Goal: Transaction & Acquisition: Subscribe to service/newsletter

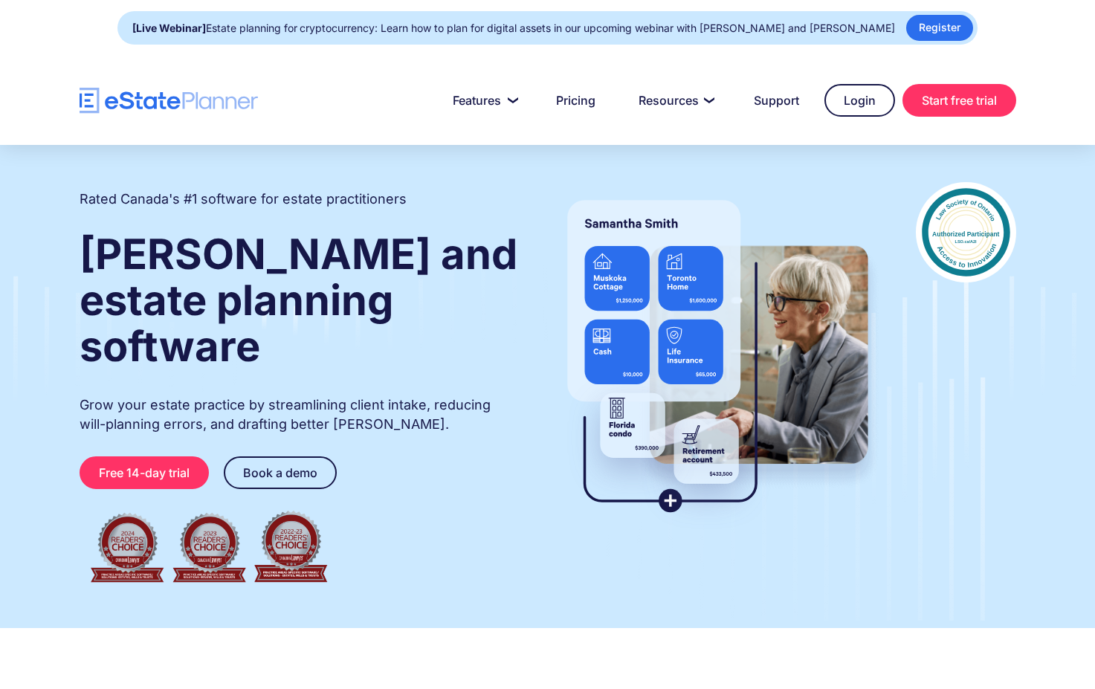
click at [947, 103] on link "Start free trial" at bounding box center [960, 100] width 114 height 33
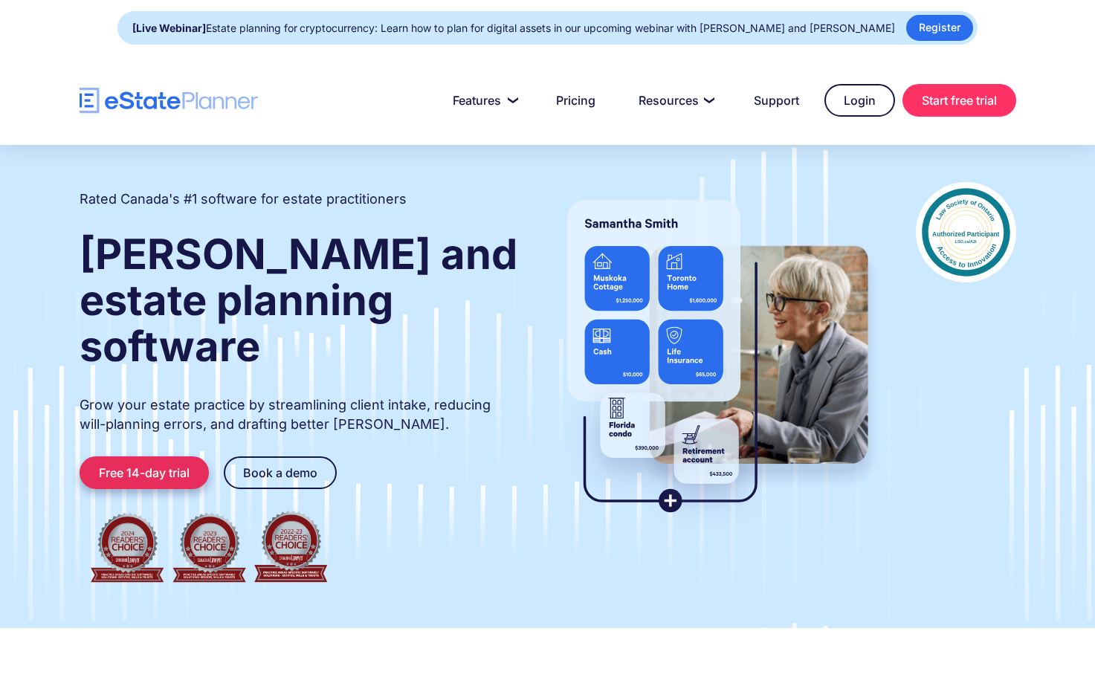
click at [161, 456] on link "Free 14-day trial" at bounding box center [144, 472] width 129 height 33
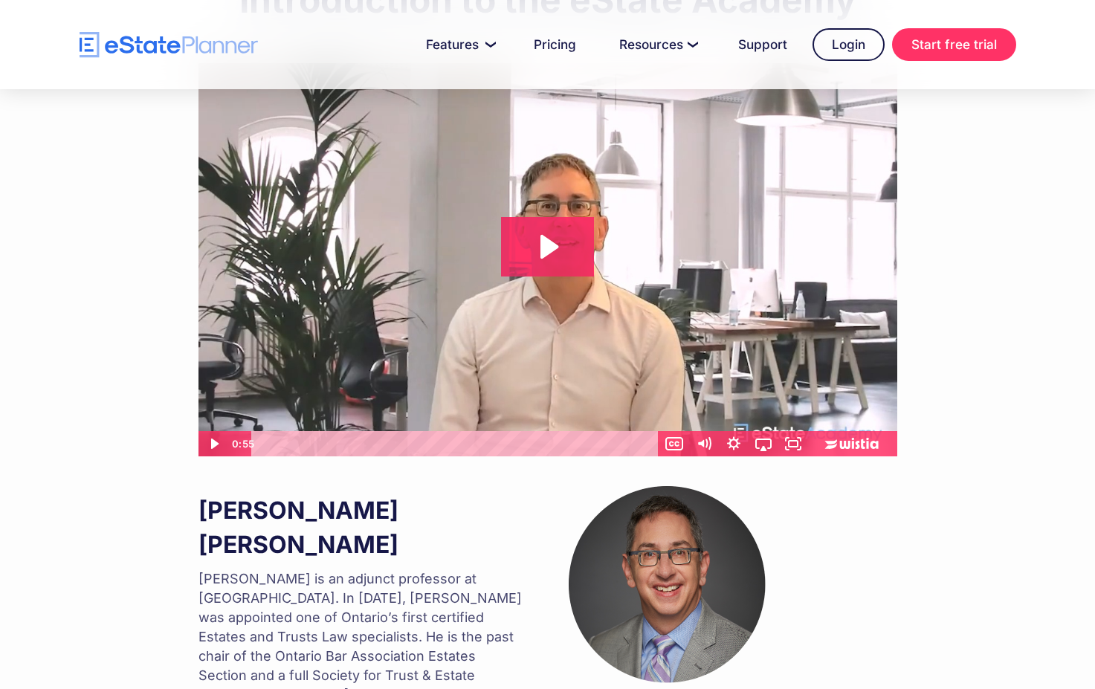
scroll to position [927, 0]
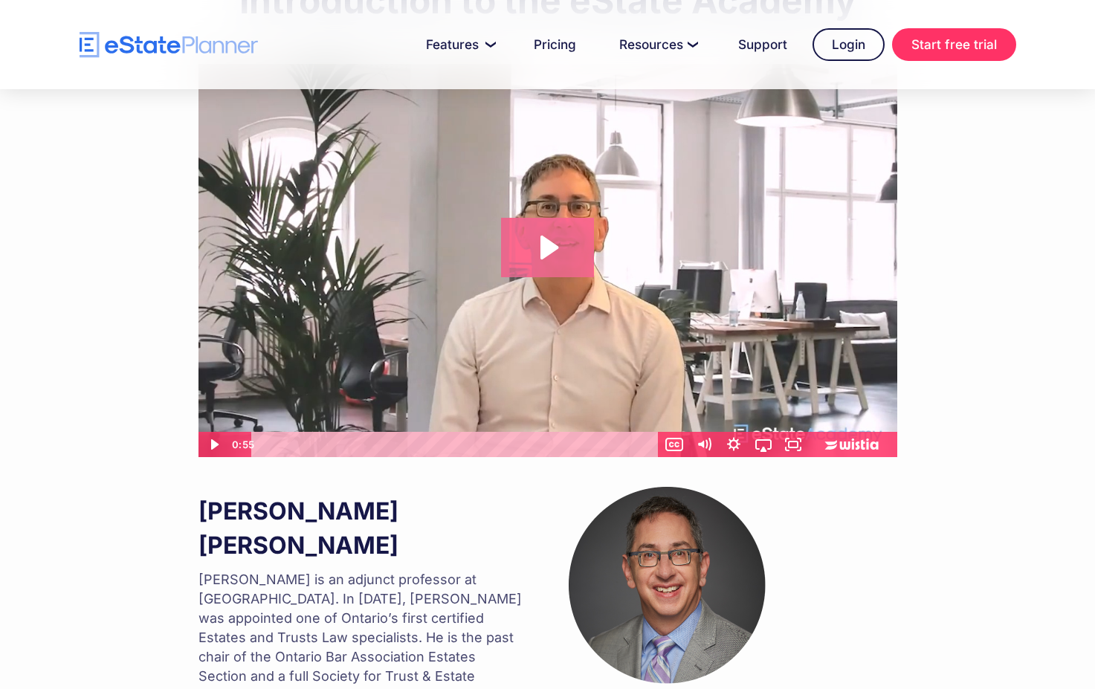
click at [510, 248] on icon "Play Video: Introduction to eState Academy" at bounding box center [547, 247] width 93 height 59
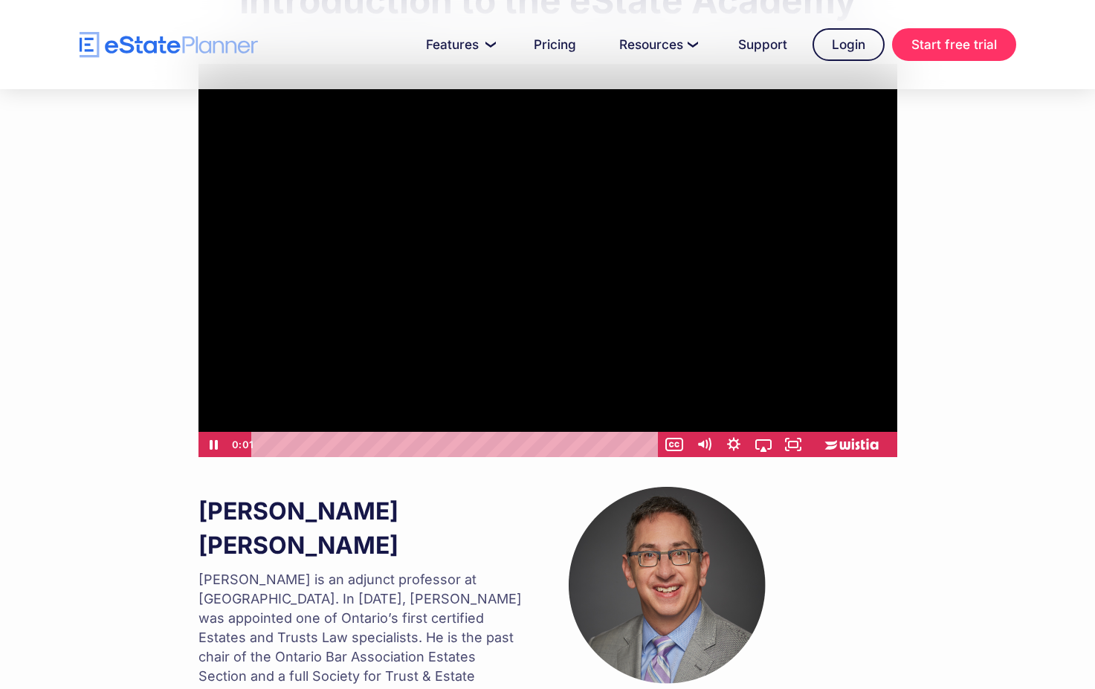
click at [353, 443] on div "Playbar" at bounding box center [457, 444] width 390 height 25
click at [413, 448] on div "0:21" at bounding box center [457, 444] width 390 height 25
click at [439, 296] on div at bounding box center [548, 260] width 699 height 393
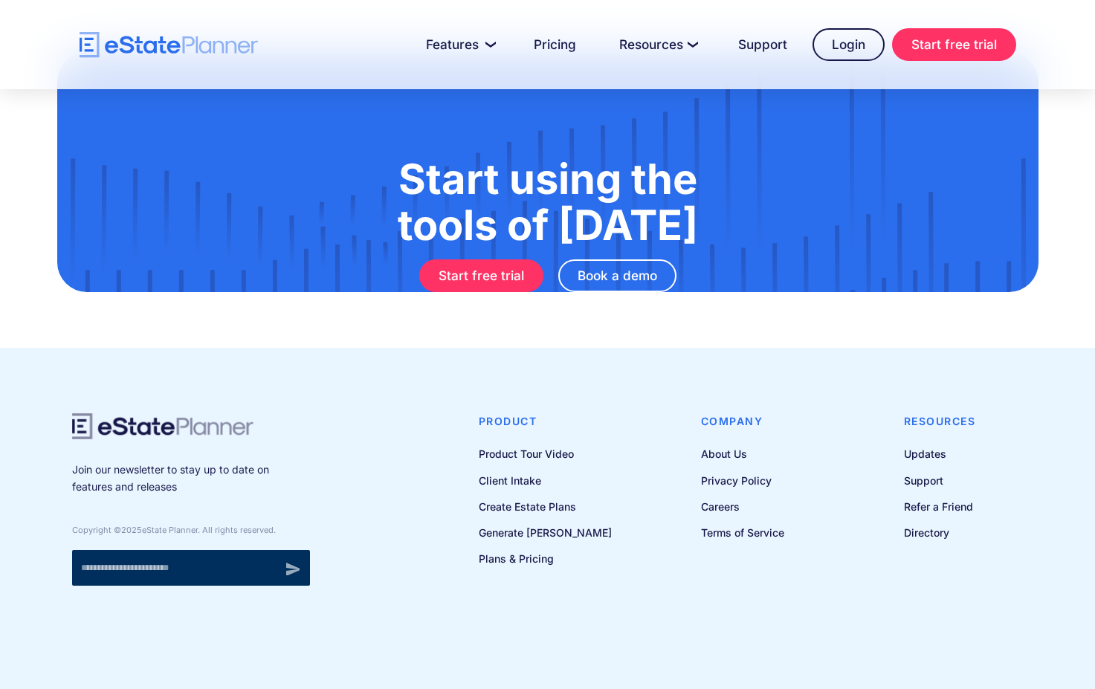
scroll to position [1753, 0]
click at [469, 259] on link "Start free trial" at bounding box center [481, 275] width 124 height 33
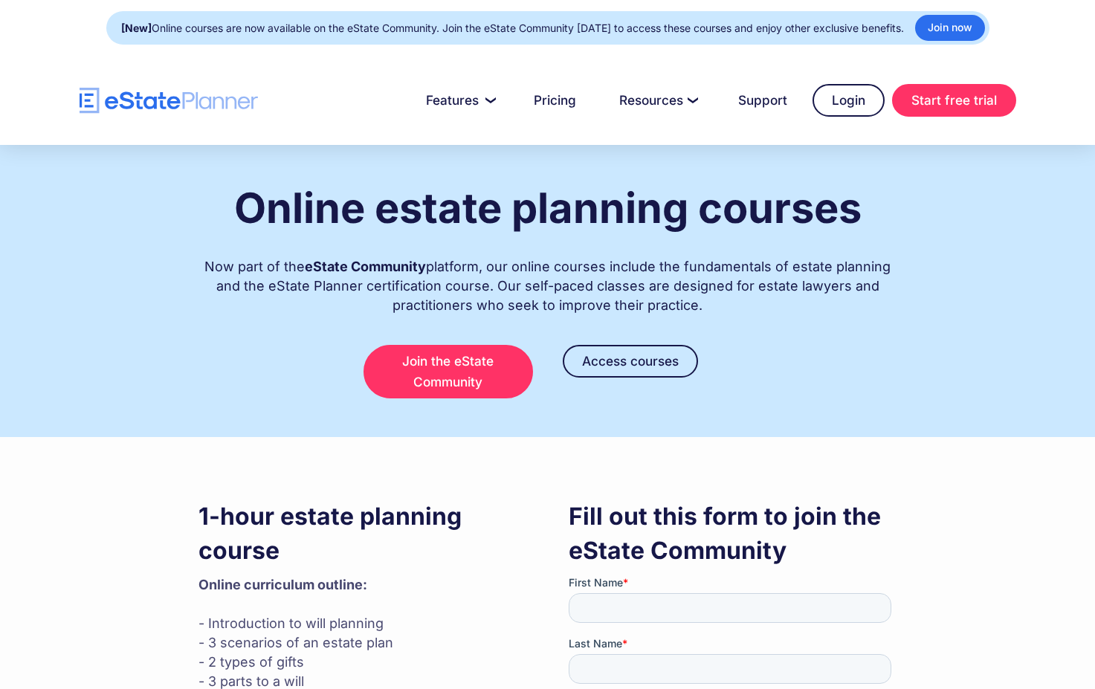
scroll to position [0, 0]
click at [596, 361] on link "Access courses" at bounding box center [630, 361] width 135 height 33
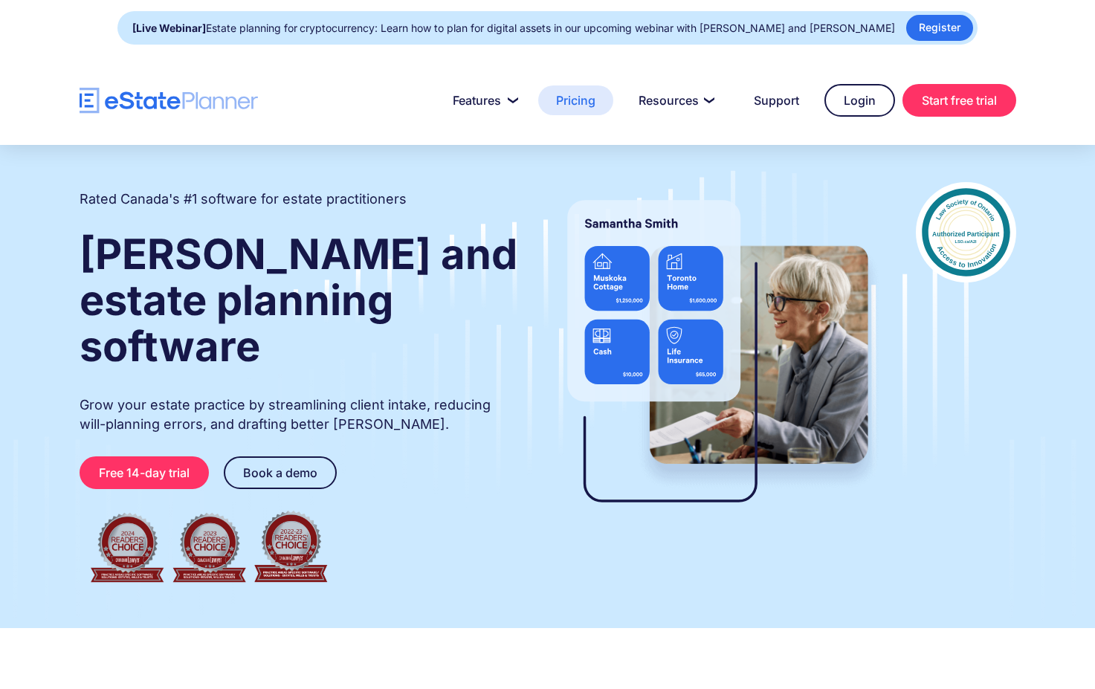
click at [573, 97] on link "Pricing" at bounding box center [575, 100] width 75 height 30
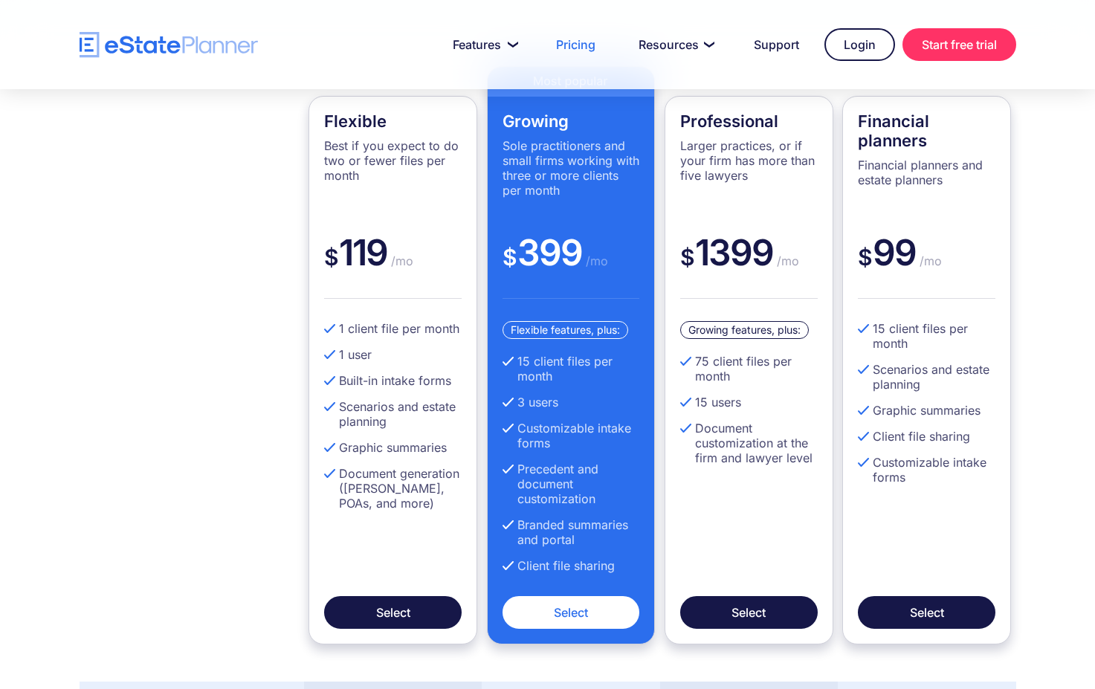
scroll to position [459, 0]
click at [335, 541] on div "1 client file per month 1 user Built-in intake forms Scenarios and estate plann…" at bounding box center [393, 459] width 138 height 275
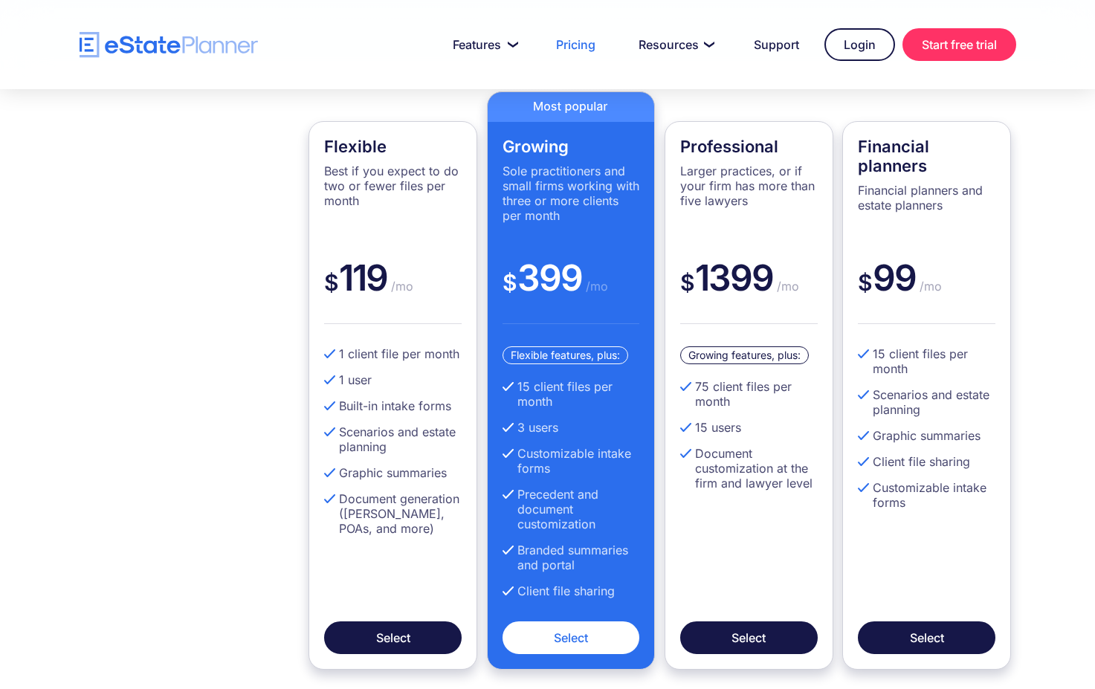
scroll to position [433, 0]
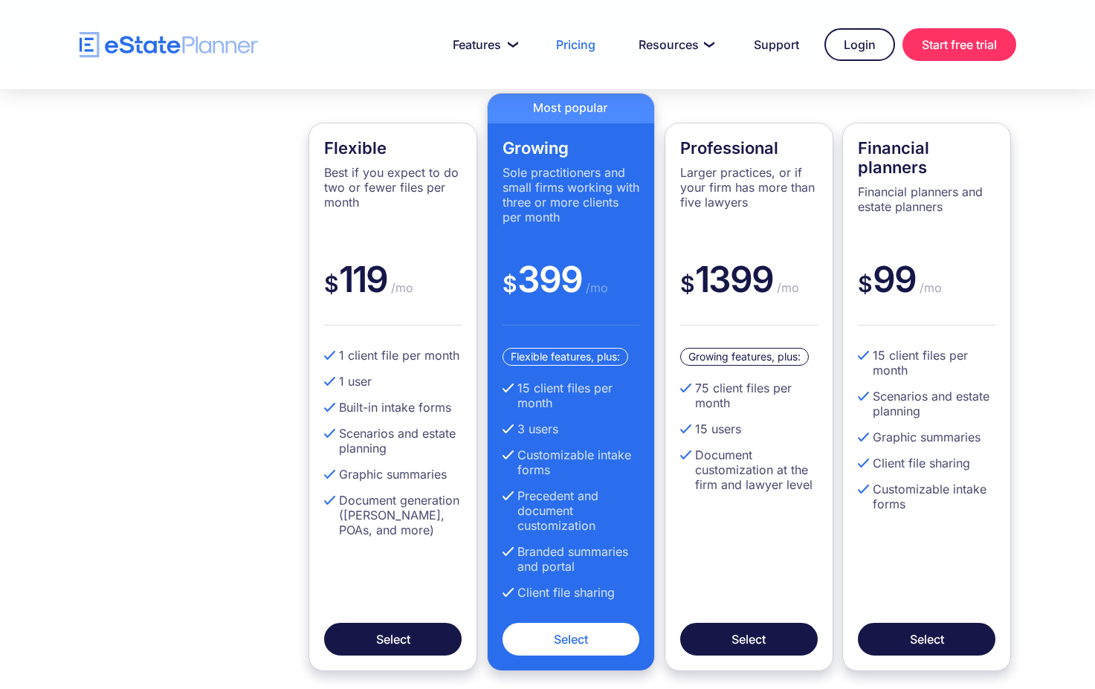
click at [215, 360] on div "Flexible Best if you expect to do two or fewer files per month $ 119 /mo 1 clie…" at bounding box center [547, 382] width 981 height 578
